Goal: Ask a question

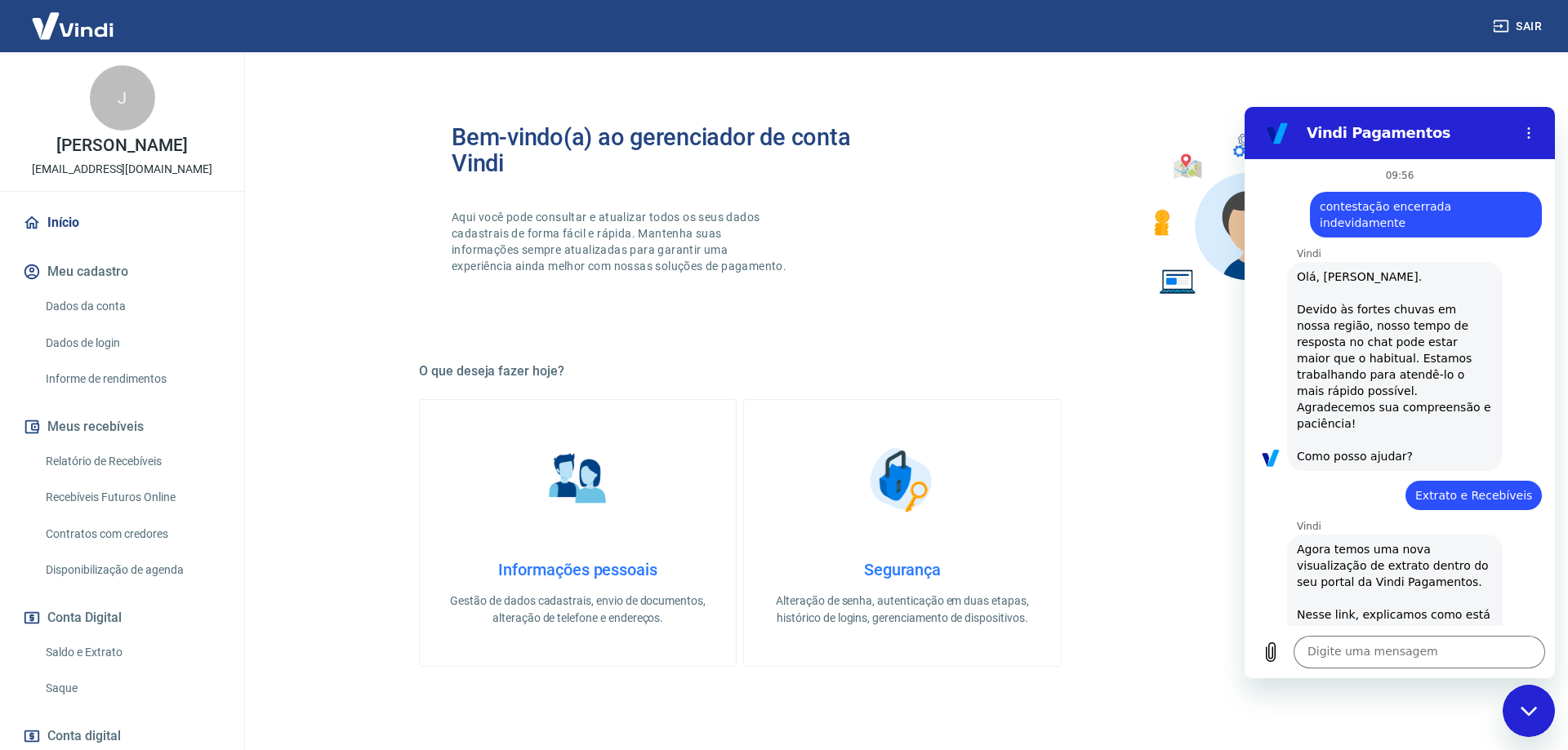
scroll to position [1051, 0]
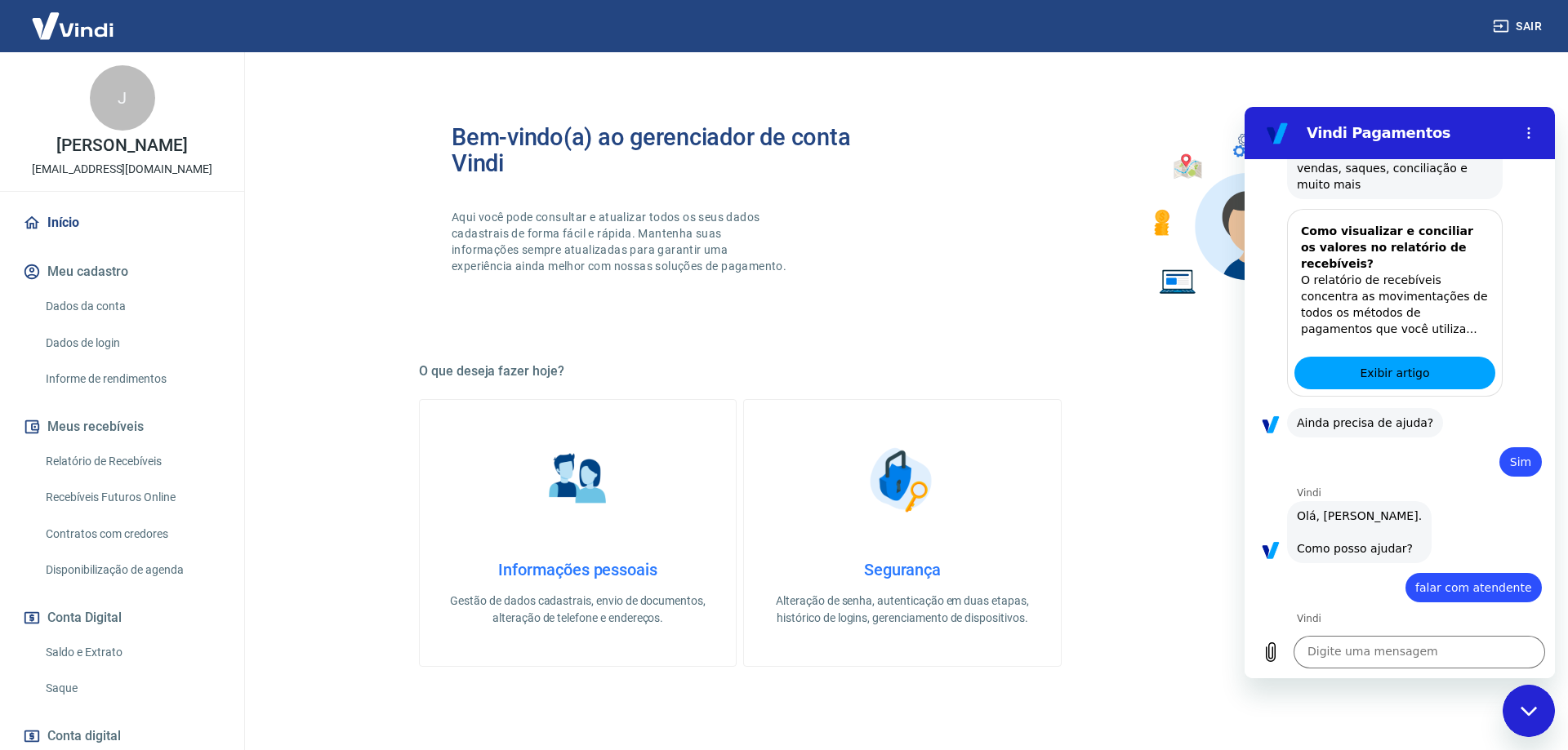
click at [1455, 674] on div "Digite uma mensagem x" at bounding box center [1399, 652] width 310 height 52
click at [1434, 655] on textarea at bounding box center [1419, 652] width 252 height 33
type textarea "chargeback"
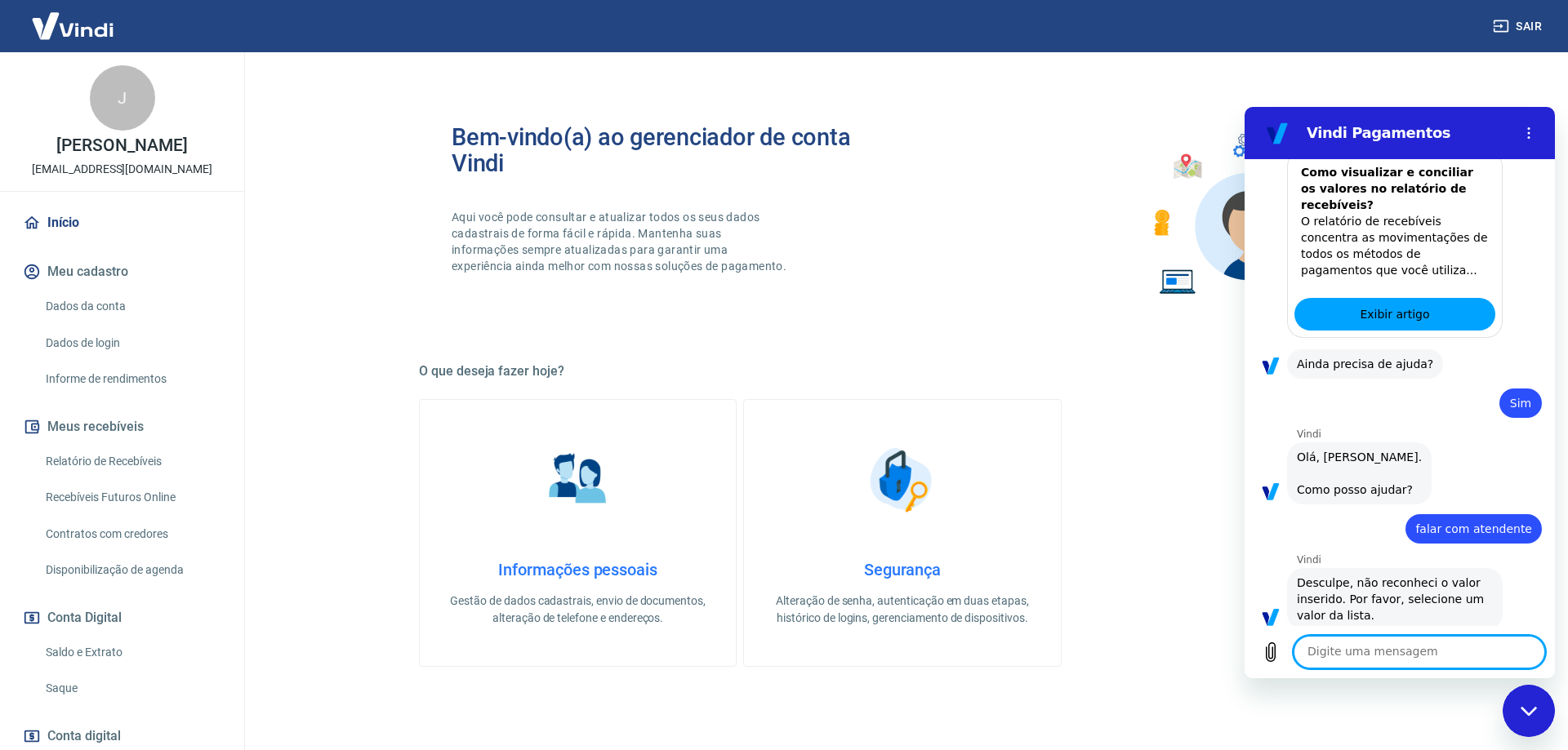
scroll to position [1113, 0]
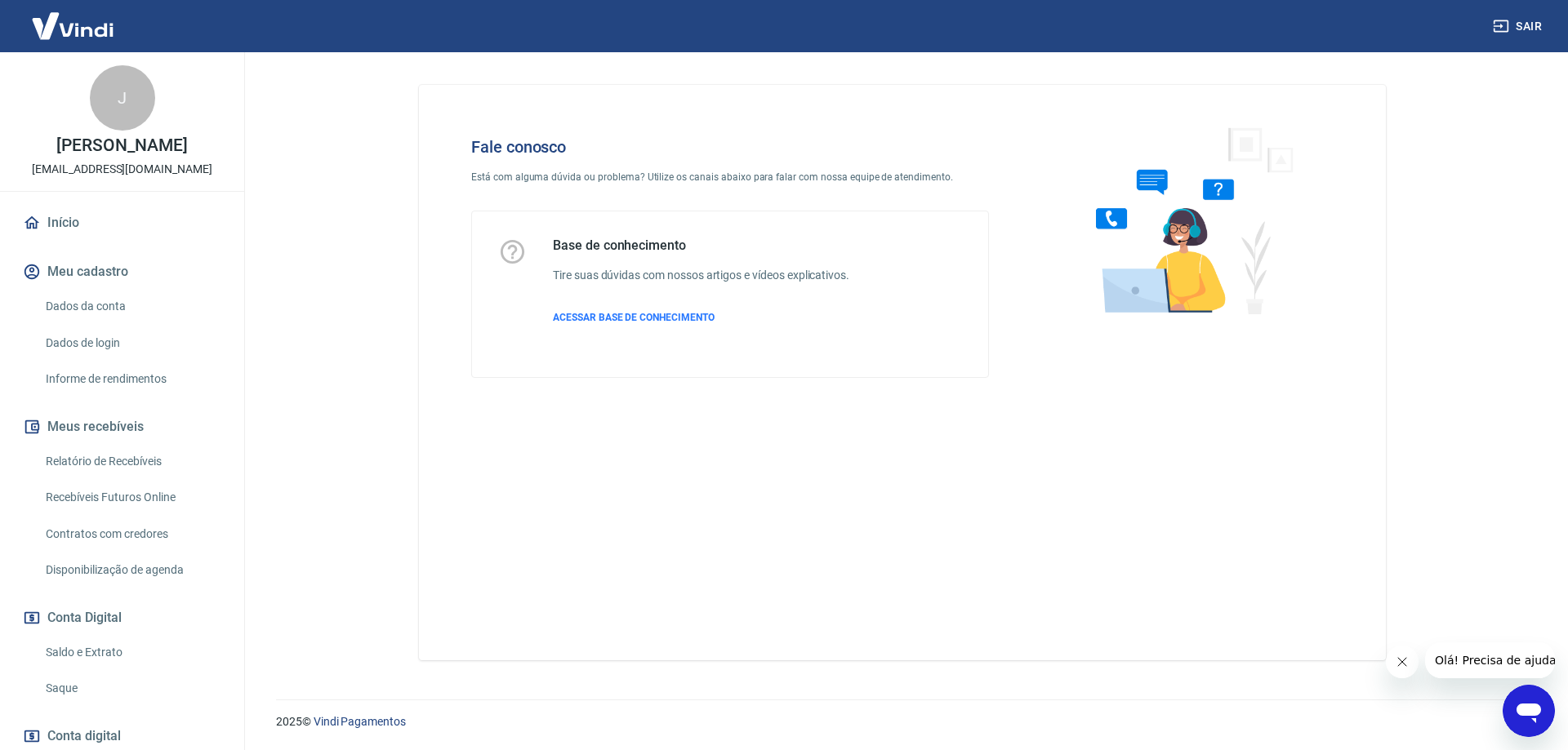
click at [1520, 707] on icon "Abrir janela de mensagens" at bounding box center [1528, 713] width 25 height 20
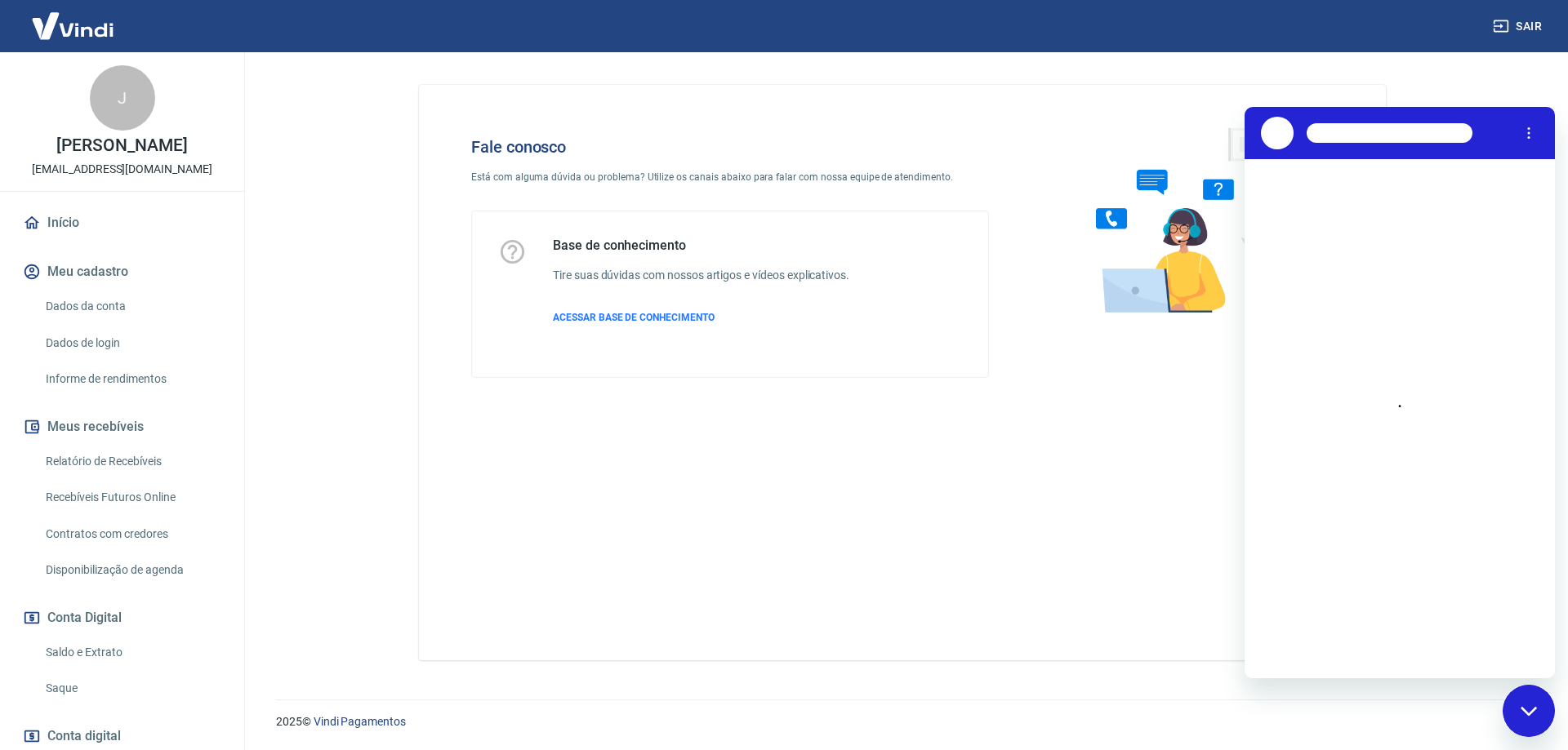
click at [1388, 636] on div "Carregando conversa" at bounding box center [1399, 418] width 310 height 519
click at [1387, 636] on div "Carregando conversa" at bounding box center [1399, 418] width 310 height 519
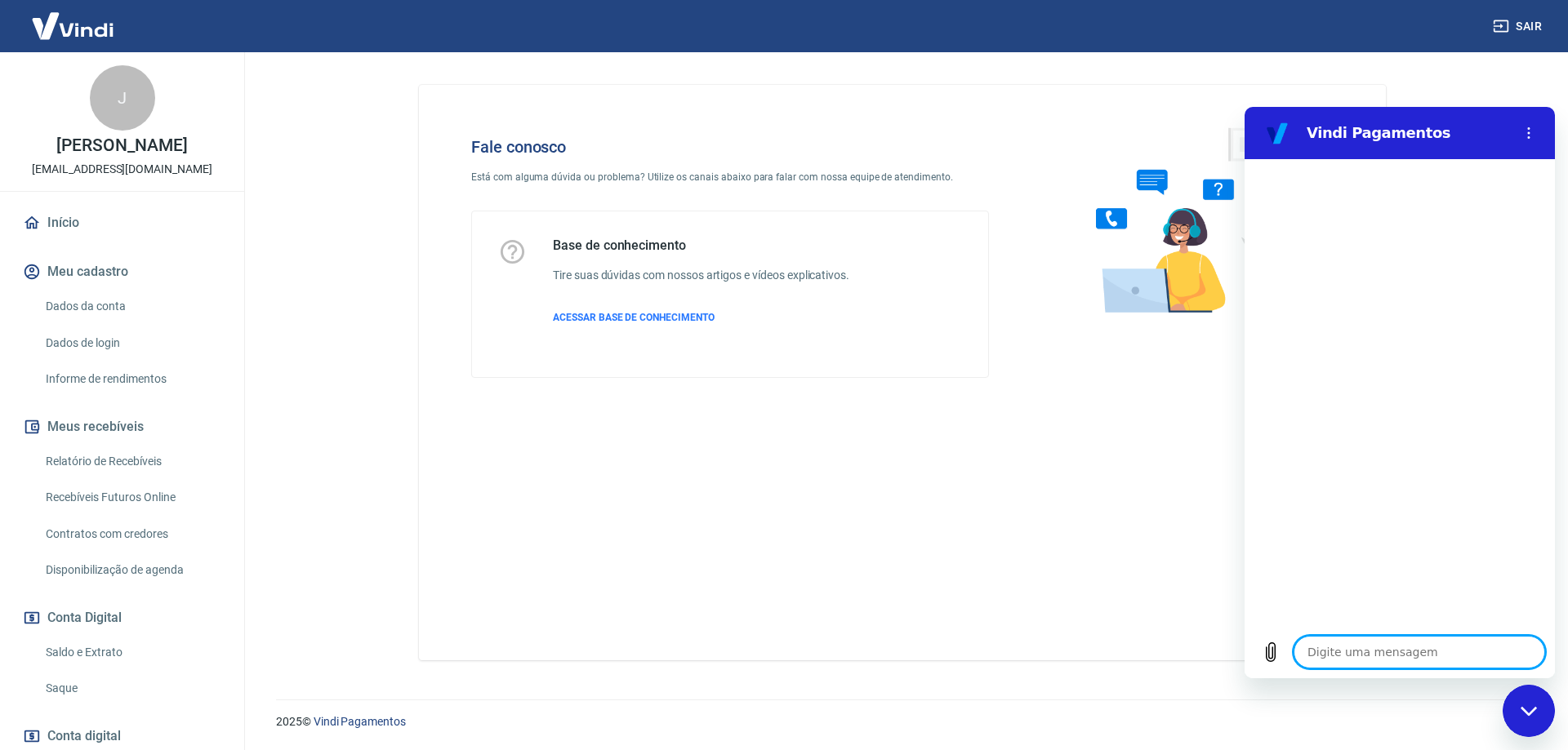
drag, startPoint x: 1387, startPoint y: 636, endPoint x: 1370, endPoint y: 639, distance: 17.3
click at [1370, 639] on textarea at bounding box center [1419, 652] width 252 height 33
type textarea "c"
type textarea "x"
type textarea "ch"
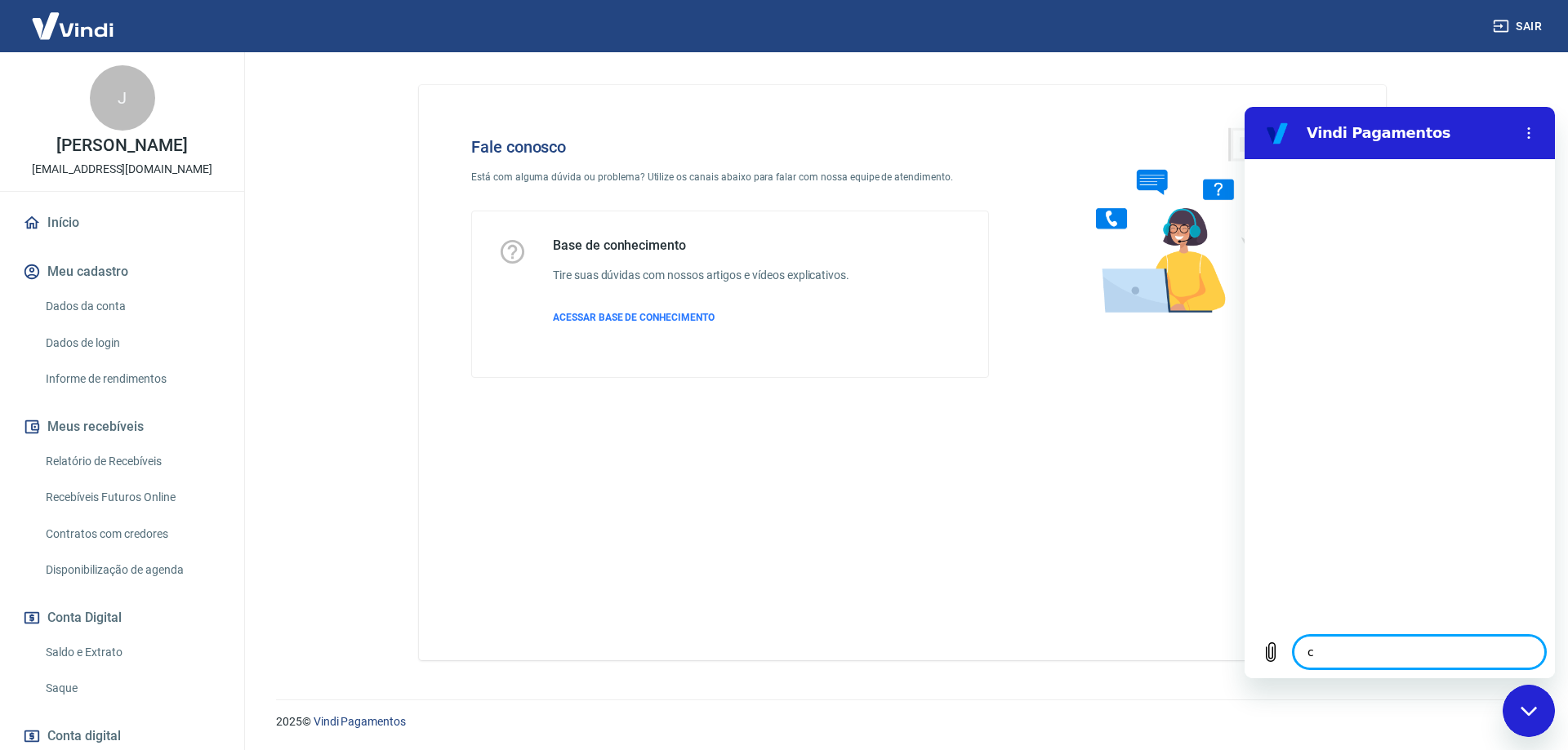
type textarea "x"
type textarea "cha"
type textarea "x"
type textarea "char"
type textarea "x"
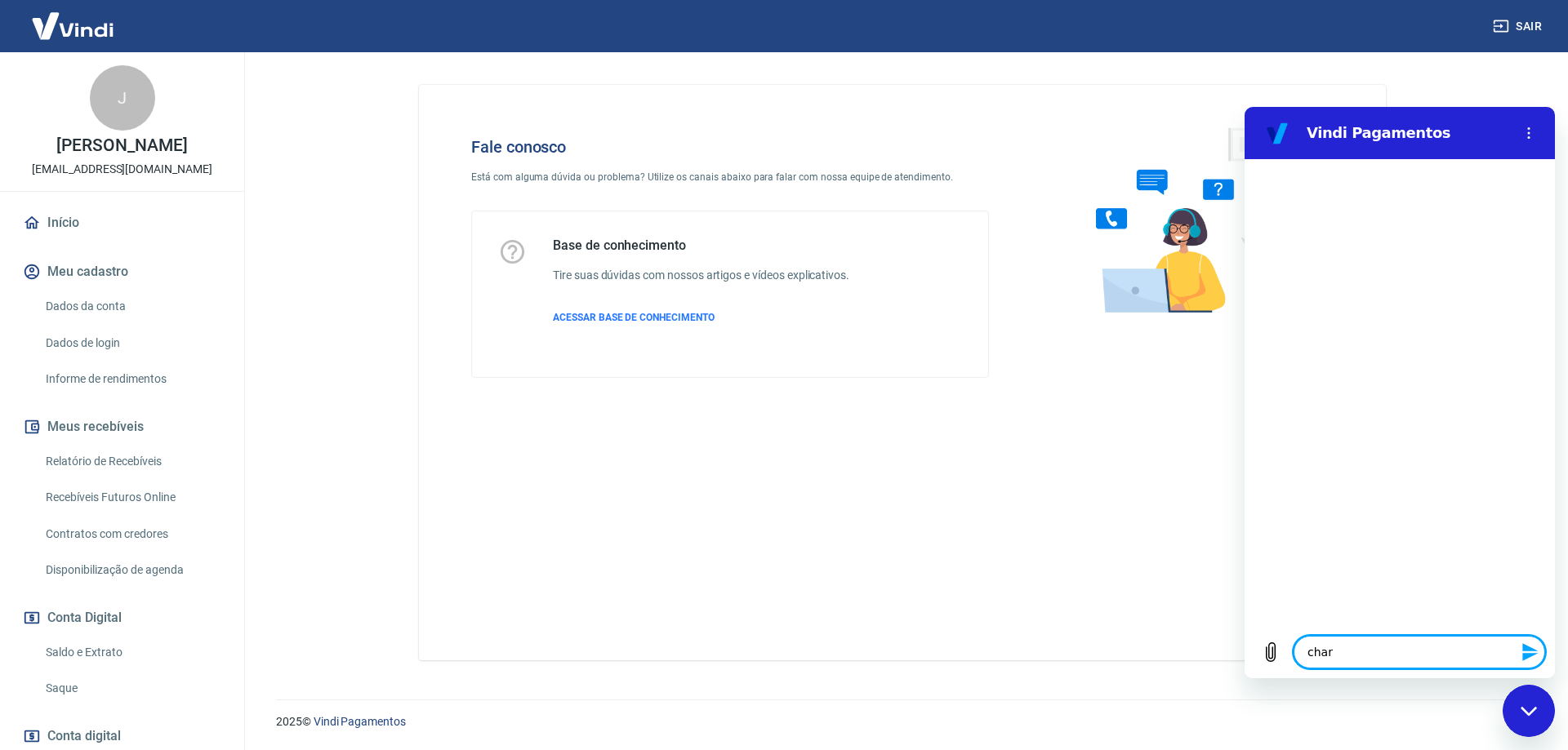
type textarea "charg"
type textarea "x"
type textarea "charge"
type textarea "x"
type textarea "chargeb"
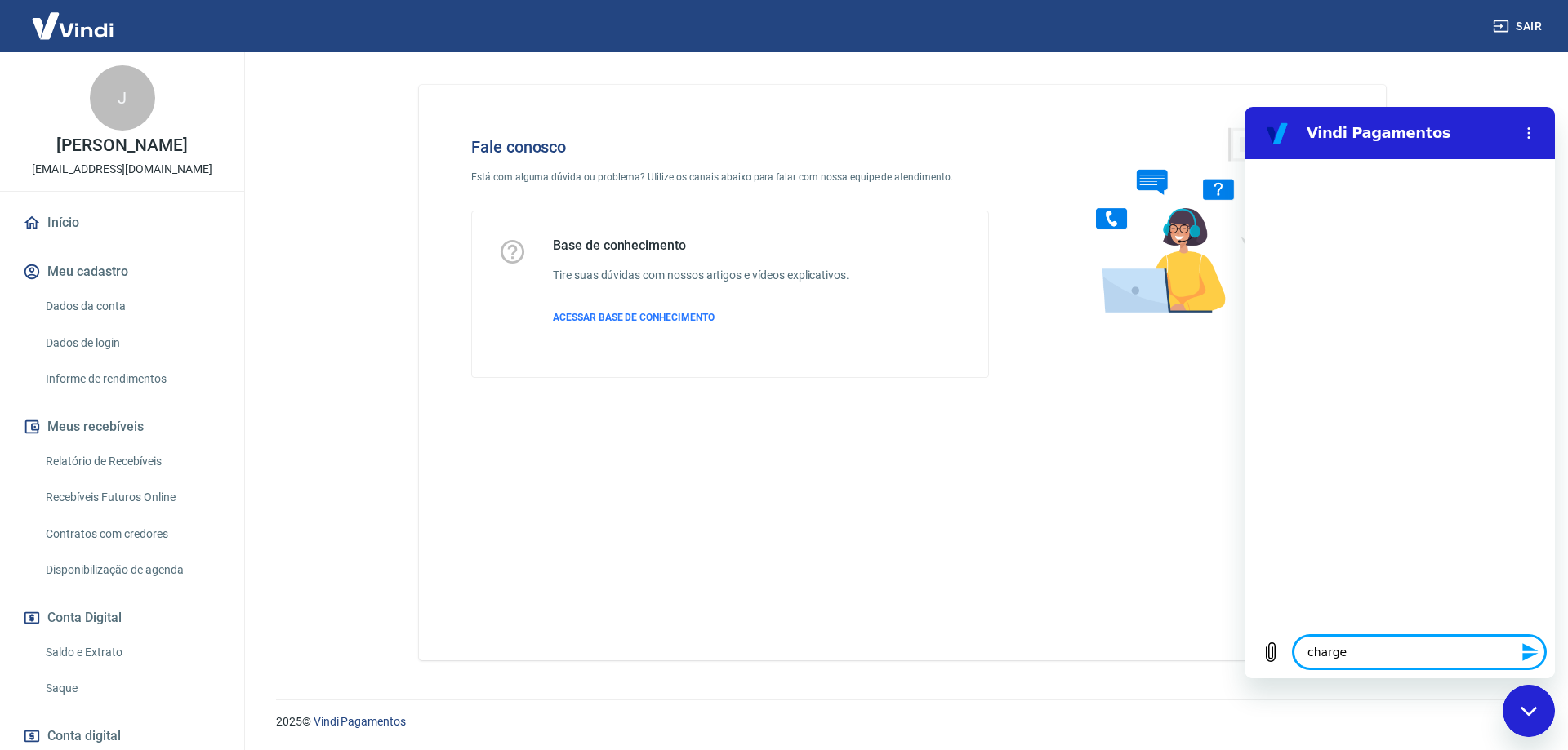
type textarea "x"
type textarea "chargeba"
type textarea "x"
type textarea "chargebac"
type textarea "x"
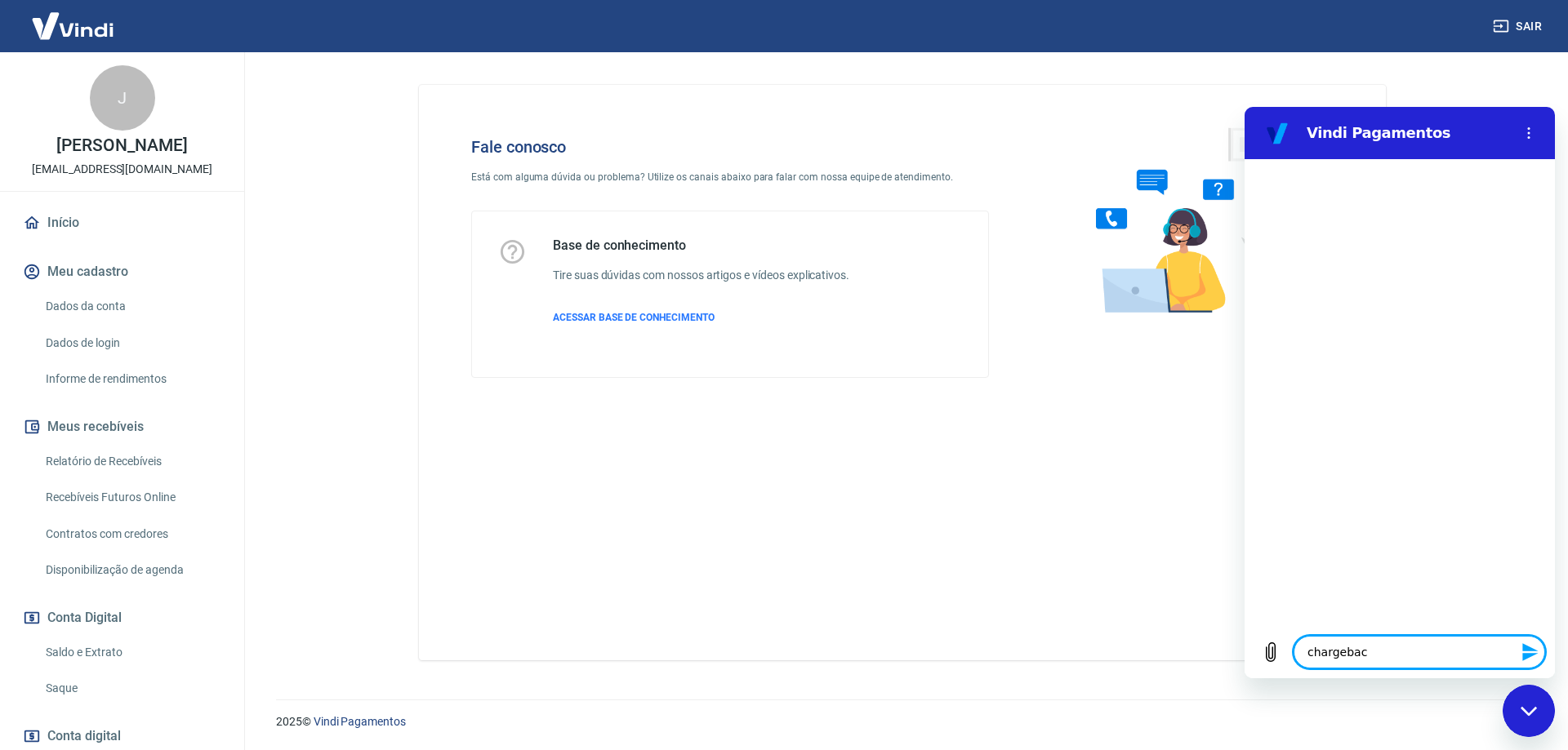
type textarea "chargeback"
type textarea "x"
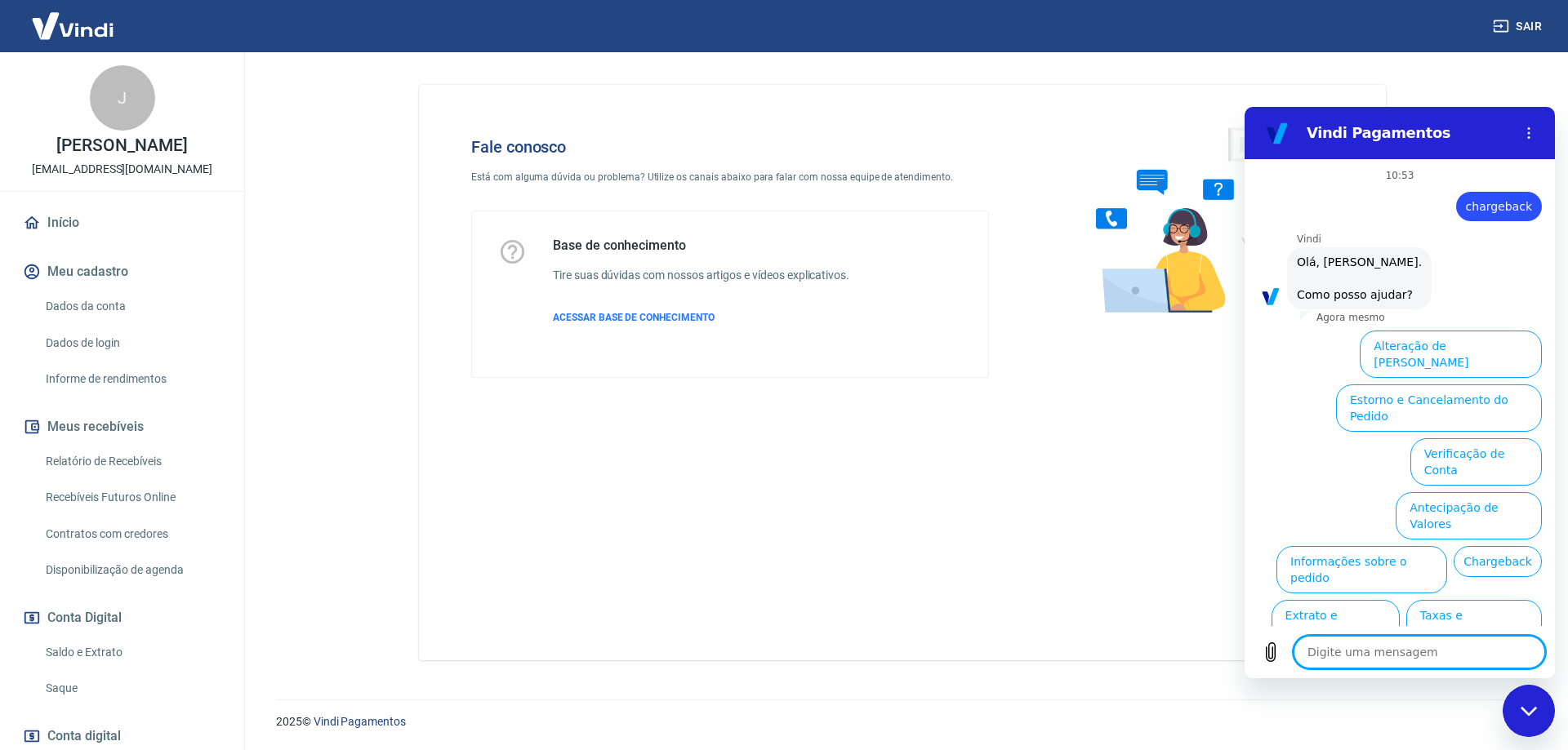
scroll to position [1, 0]
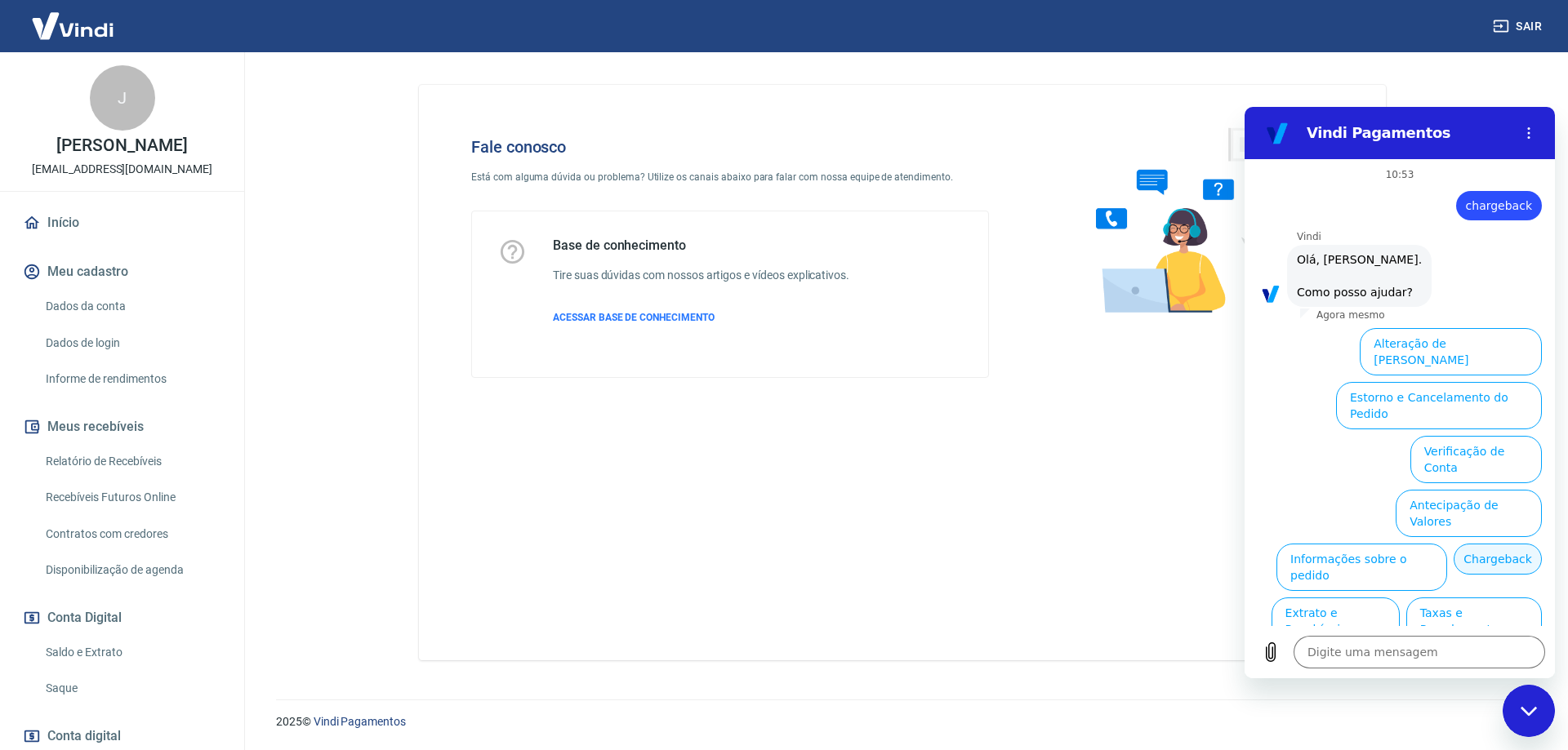
click at [1487, 544] on button "Chargeback" at bounding box center [1498, 559] width 88 height 31
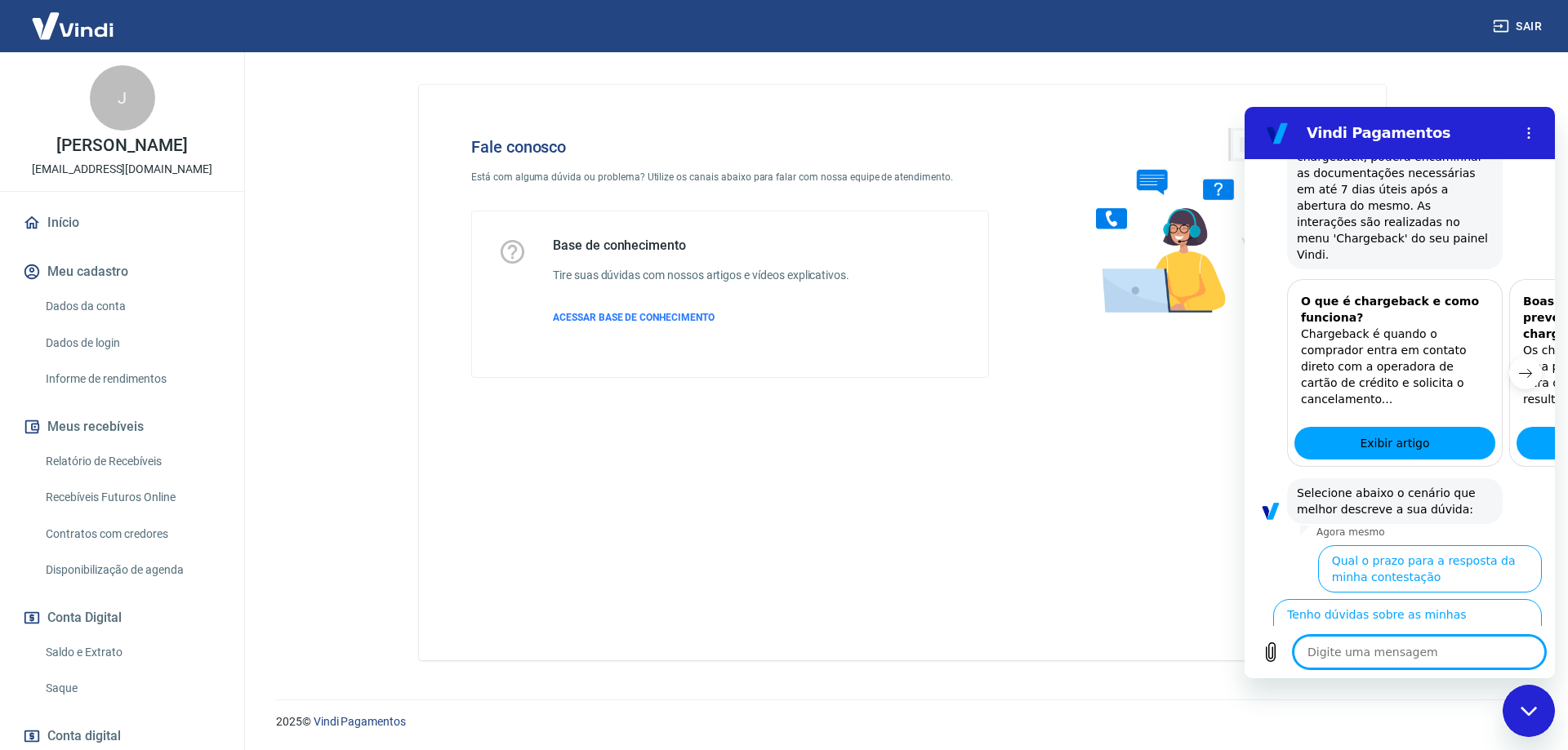
scroll to position [460, 0]
click at [1333, 651] on button "Por que o chargeback foi encerrado a favor do comprador" at bounding box center [1410, 674] width 263 height 47
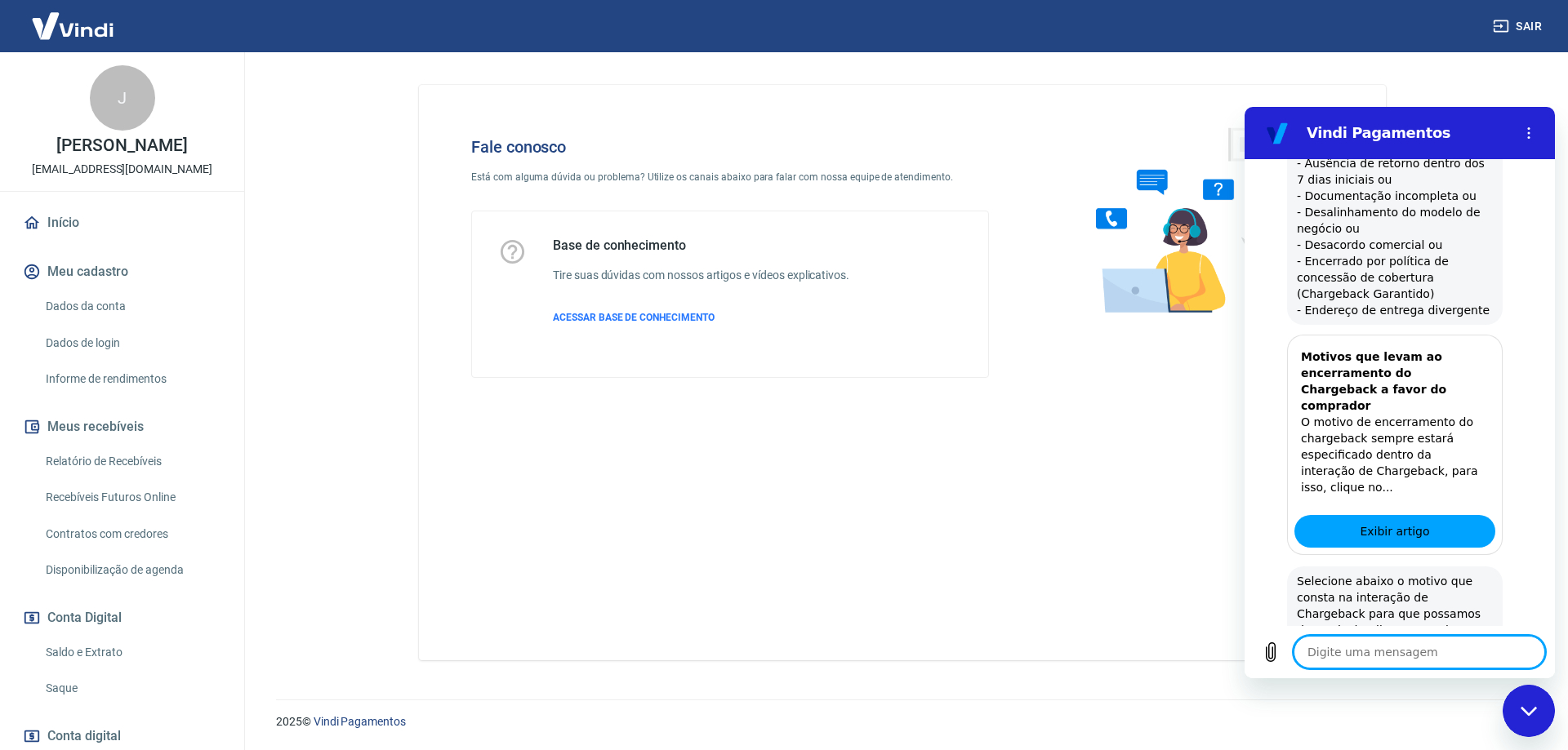
scroll to position [1188, 0]
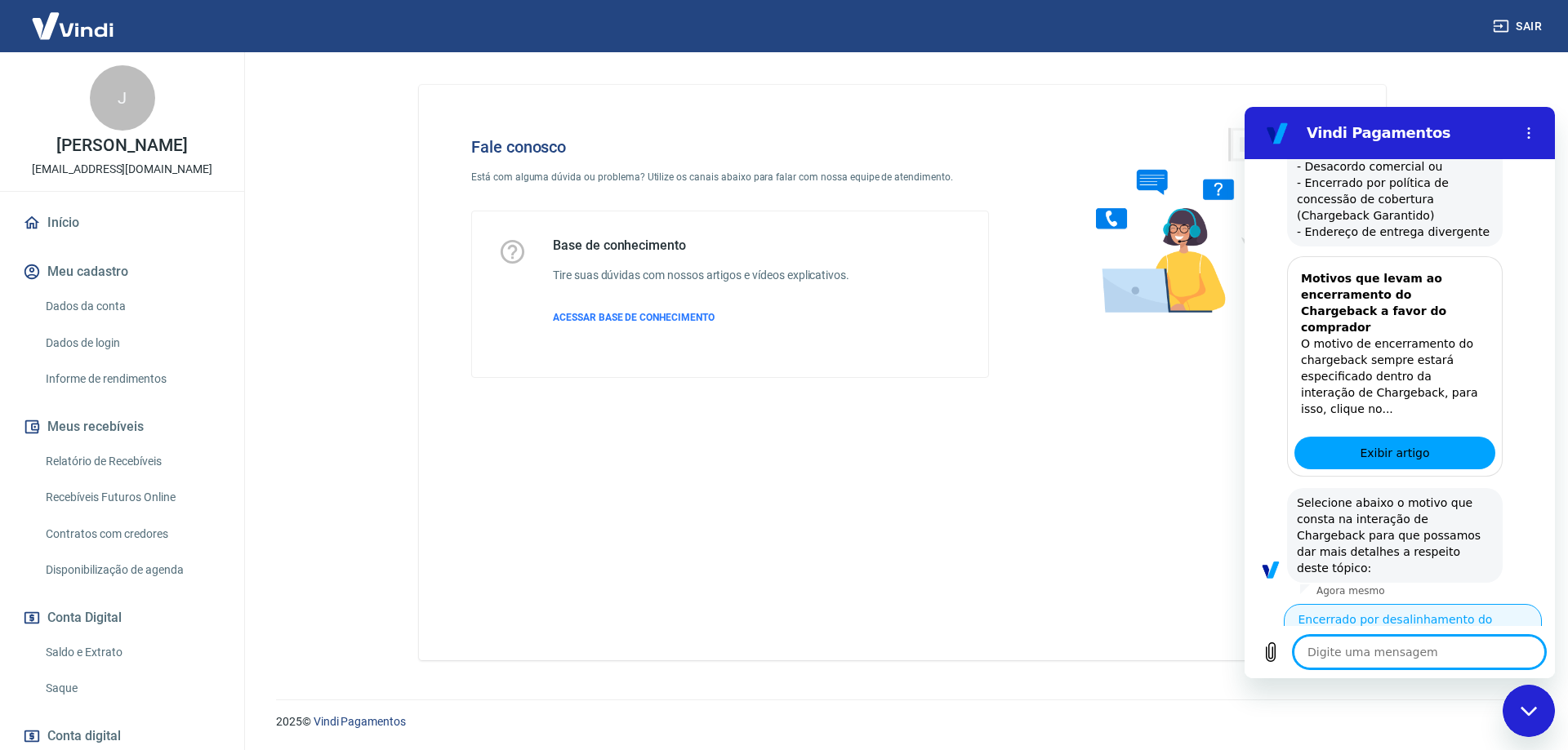
click at [1361, 604] on button "Encerrado por desalinhamento do modelo de negócio" at bounding box center [1412, 627] width 258 height 47
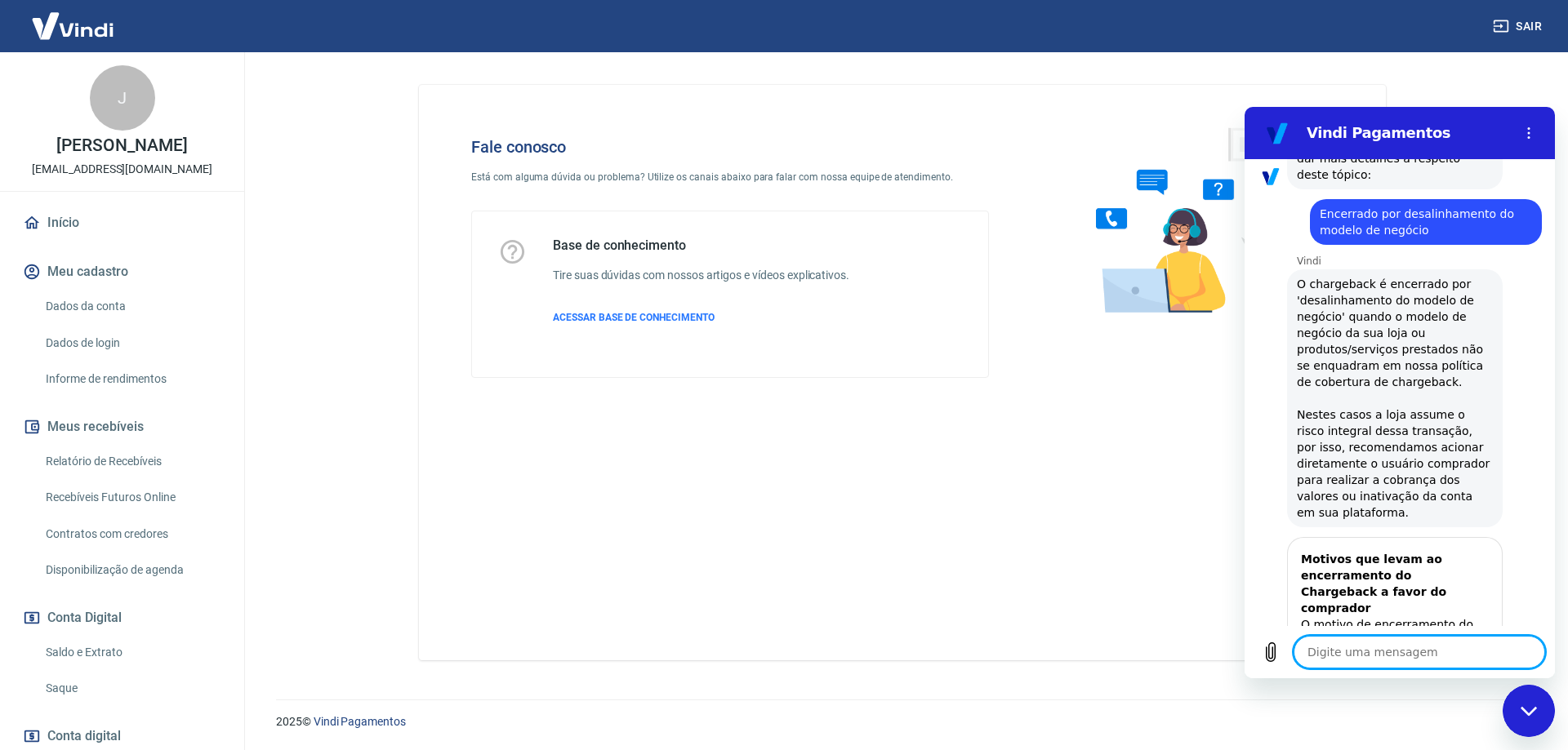
scroll to position [322, 0]
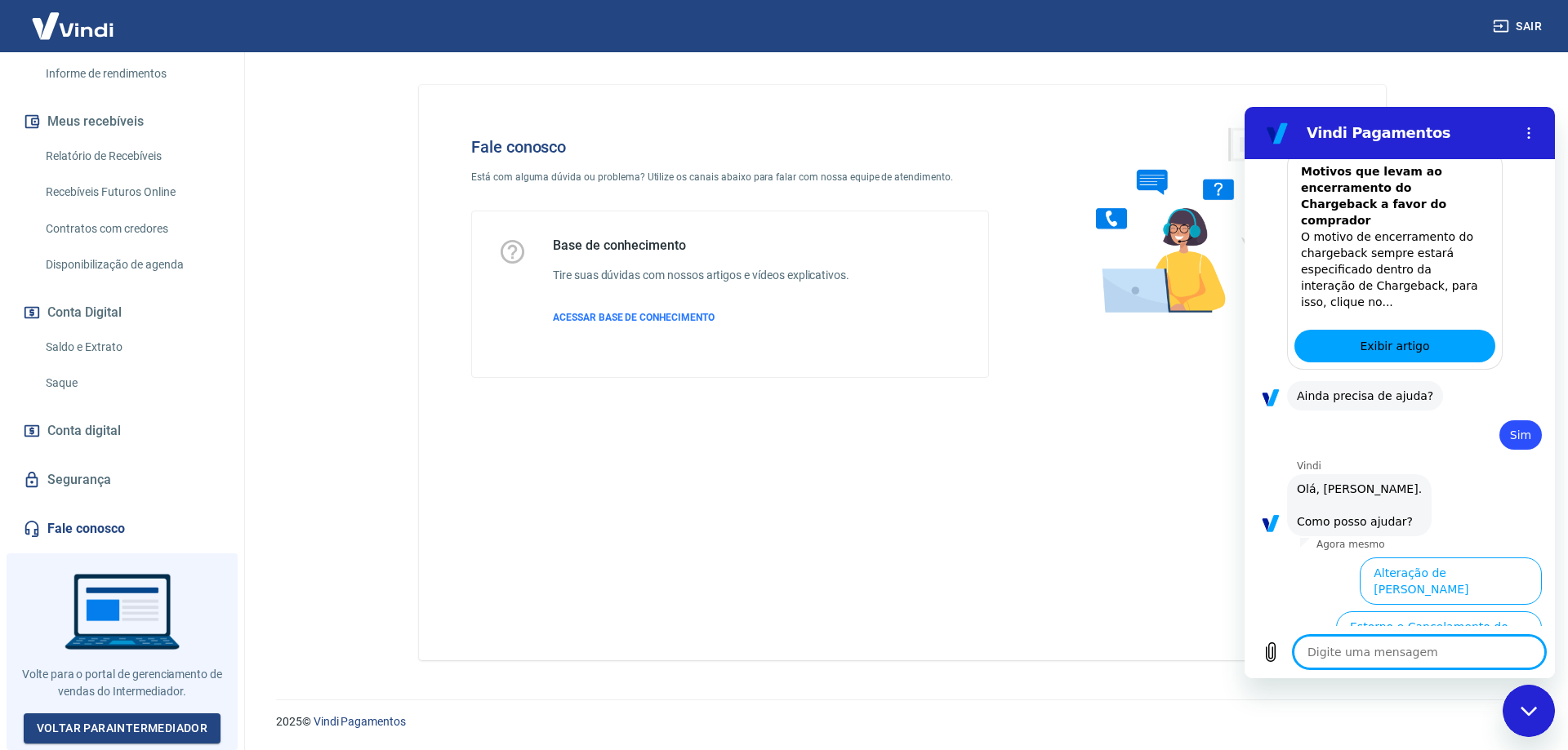
scroll to position [1970, 0]
drag, startPoint x: 229, startPoint y: 573, endPoint x: 205, endPoint y: 534, distance: 45.8
click at [225, 556] on div at bounding box center [122, 651] width 231 height 197
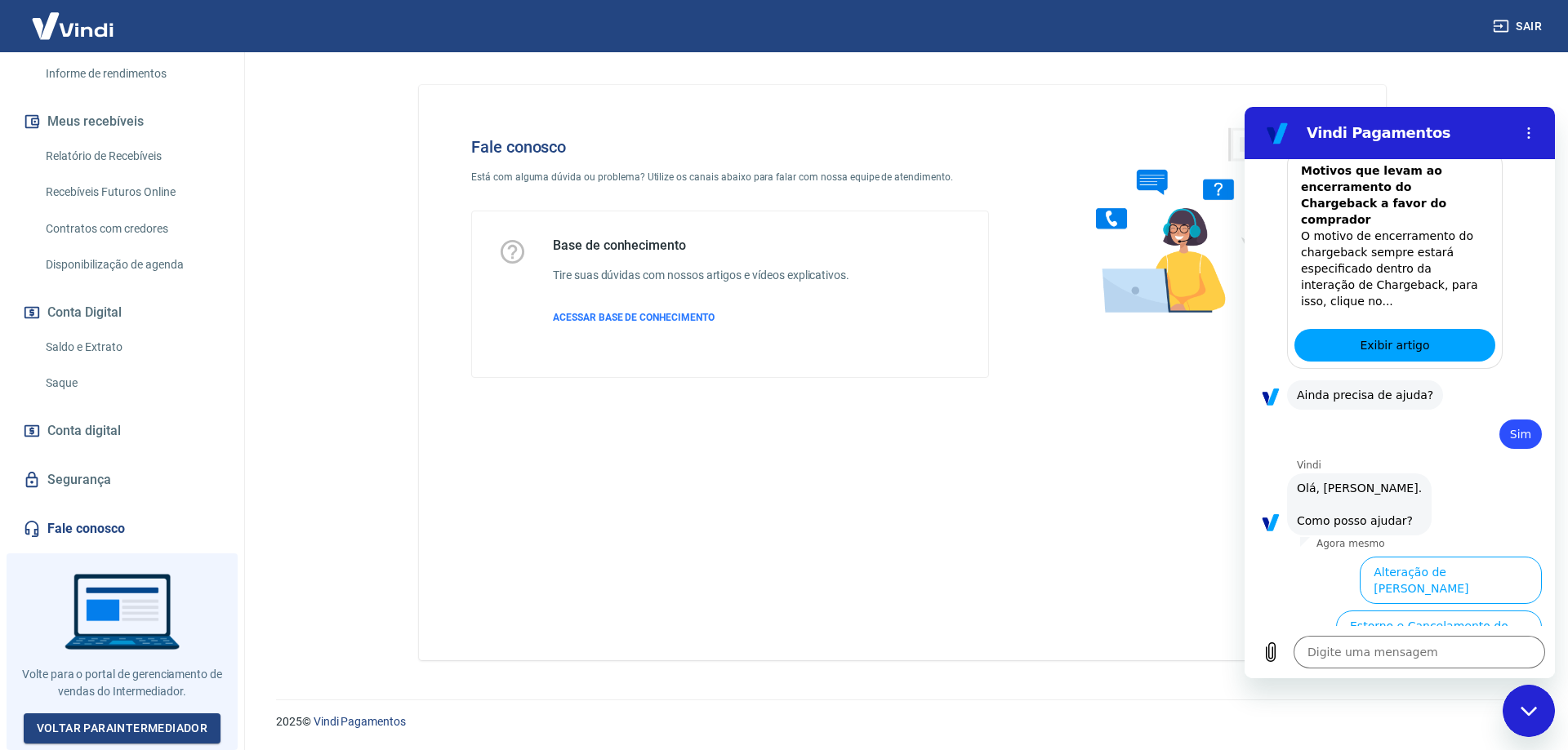
click at [83, 515] on link "Fale conosco" at bounding box center [122, 529] width 205 height 36
type textarea "x"
